Goal: Task Accomplishment & Management: Use online tool/utility

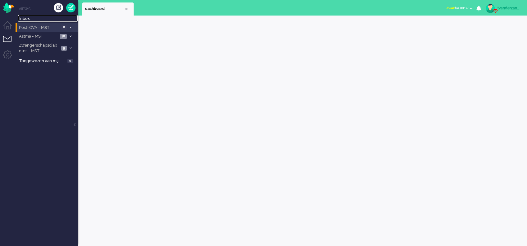
drag, startPoint x: 0, startPoint y: 0, endPoint x: 60, endPoint y: 25, distance: 64.6
click at [44, 20] on span "Inbox" at bounding box center [48, 19] width 58 height 6
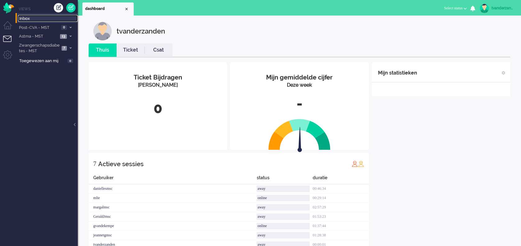
click at [40, 19] on span "Inbox" at bounding box center [48, 19] width 58 height 6
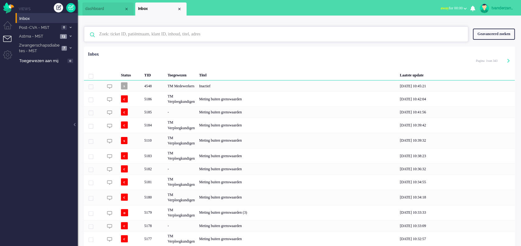
click at [174, 31] on input "text" at bounding box center [276, 34] width 365 height 15
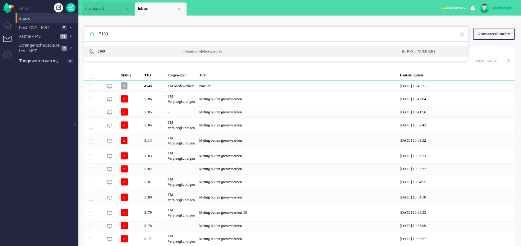
type input "5169"
click at [206, 53] on div "Inkomend telefoongesprek" at bounding box center [286, 51] width 219 height 5
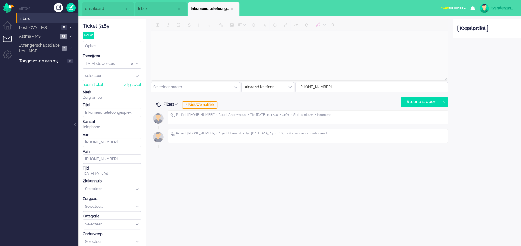
scroll to position [23, 0]
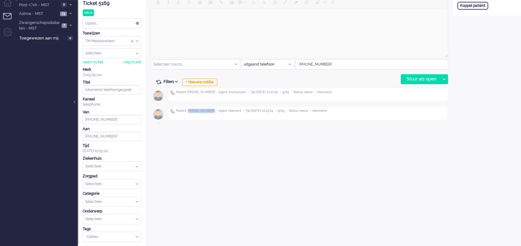
drag, startPoint x: 207, startPoint y: 109, endPoint x: 188, endPoint y: 112, distance: 19.1
click at [188, 112] on span "Patiënt [PHONE_NUMBER] • Agent hbenard" at bounding box center [208, 111] width 65 height 4
copy span "[PHONE_NUMBER]"
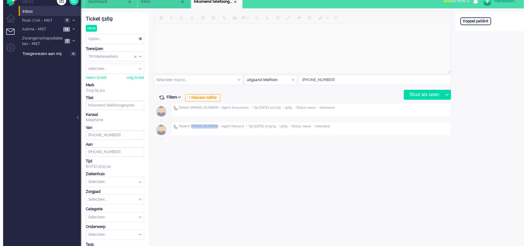
scroll to position [0, 0]
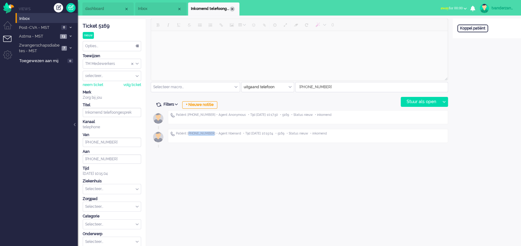
click at [234, 7] on div "Close tab" at bounding box center [232, 9] width 5 height 5
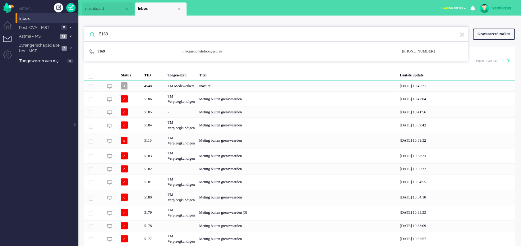
click at [180, 8] on div "Close tab" at bounding box center [179, 9] width 5 height 5
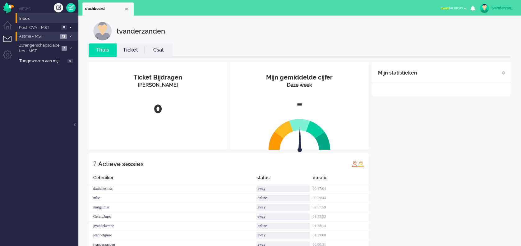
click at [40, 37] on span "Astma - MST" at bounding box center [38, 37] width 40 height 6
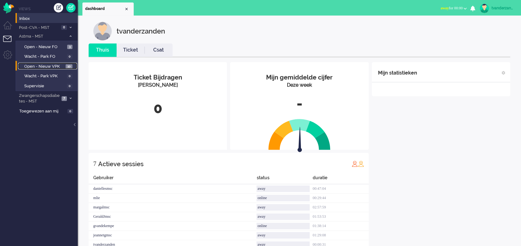
click at [39, 66] on span "Open - Nieuw VPK" at bounding box center [44, 67] width 40 height 6
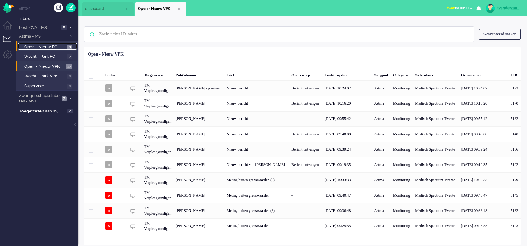
click at [57, 45] on span "Open - Nieuw FO" at bounding box center [44, 47] width 41 height 6
